Goal: Transaction & Acquisition: Purchase product/service

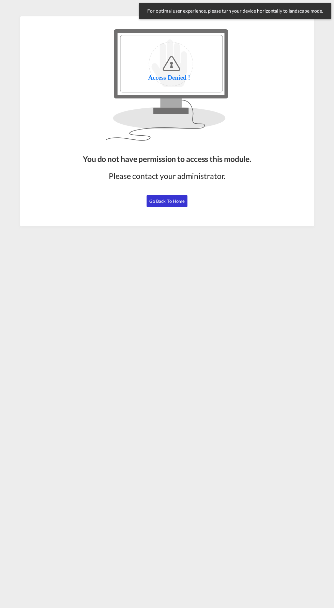
click at [171, 202] on span "Go Back to Home" at bounding box center [167, 200] width 36 height 5
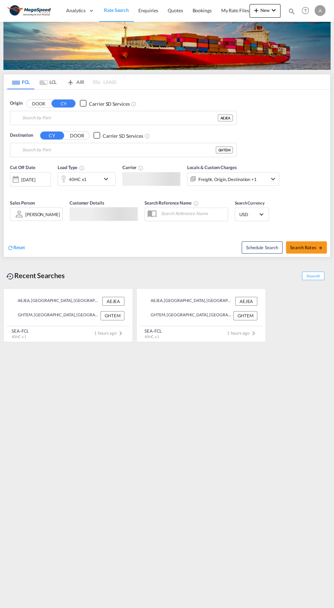
type input "[GEOGRAPHIC_DATA], [GEOGRAPHIC_DATA]"
type input "Tema, GHTEM"
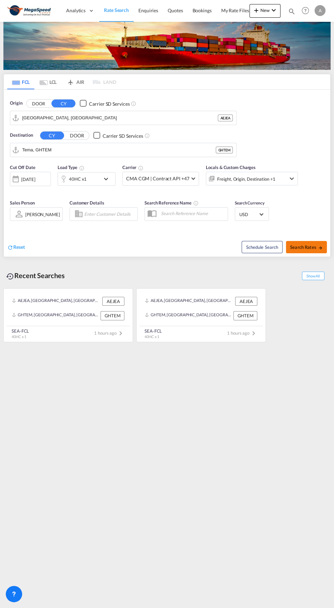
click at [310, 248] on span "Search Rates" at bounding box center [306, 246] width 33 height 5
type input "AEJEA to GHTEM / [DATE]"
